Goal: Use online tool/utility

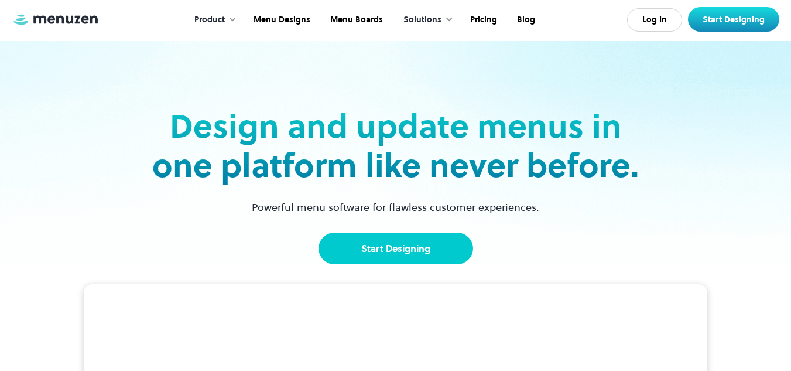
drag, startPoint x: 0, startPoint y: 0, endPoint x: 341, endPoint y: 255, distance: 425.6
click at [341, 255] on link "Start Designing" at bounding box center [396, 249] width 155 height 32
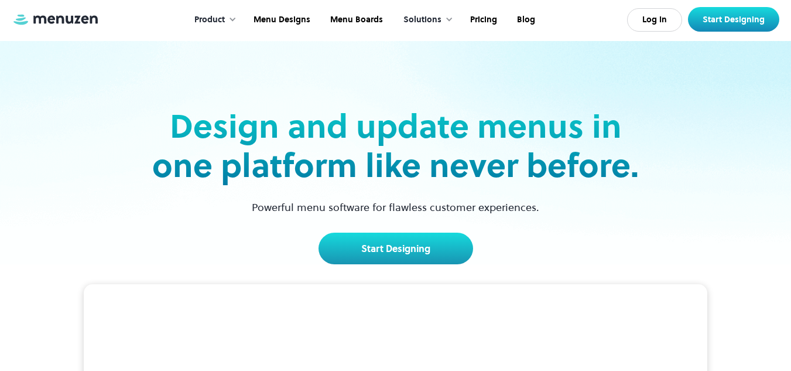
click at [354, 91] on div "Design and update menus in one platform like never before. Powerful menu softwa…" at bounding box center [395, 152] width 761 height 223
